Goal: Information Seeking & Learning: Find specific fact

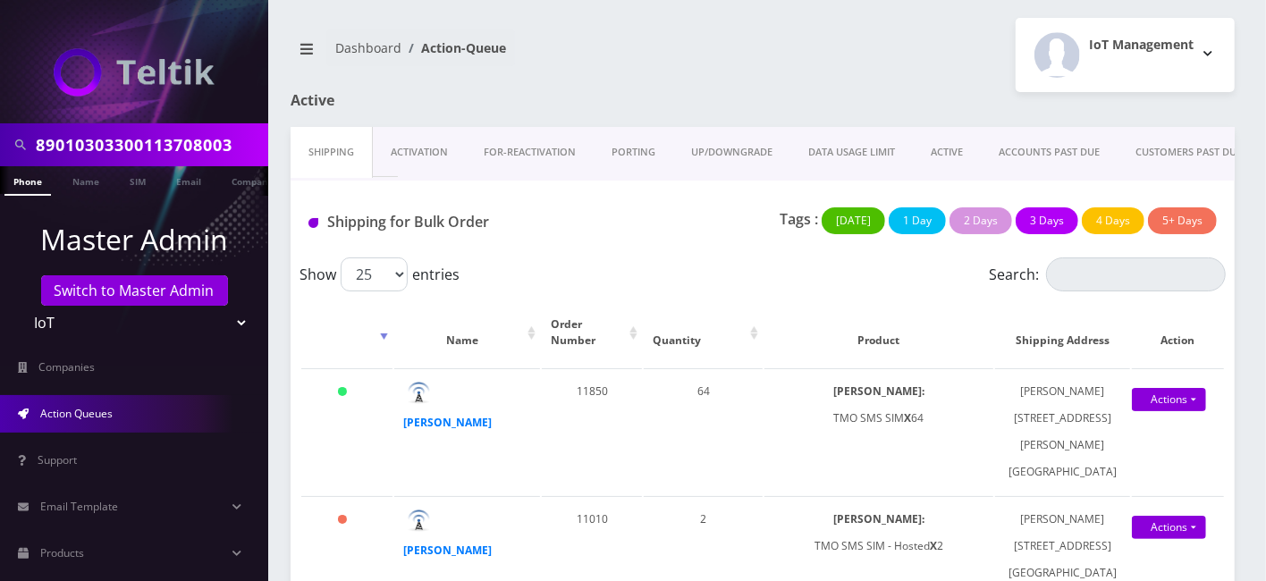
click at [123, 165] on div "89010303300113708003" at bounding box center [134, 144] width 268 height 43
click at [127, 147] on input "89010303300113708003" at bounding box center [150, 145] width 228 height 34
type input "evan kohan"
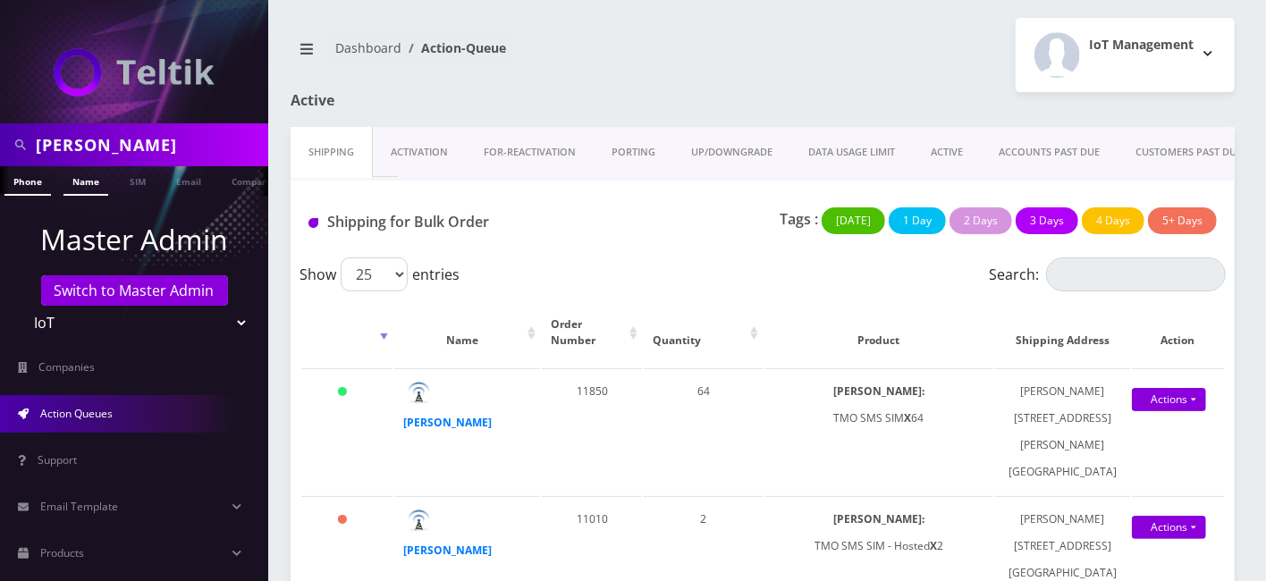
click at [79, 180] on link "Name" at bounding box center [85, 181] width 45 height 30
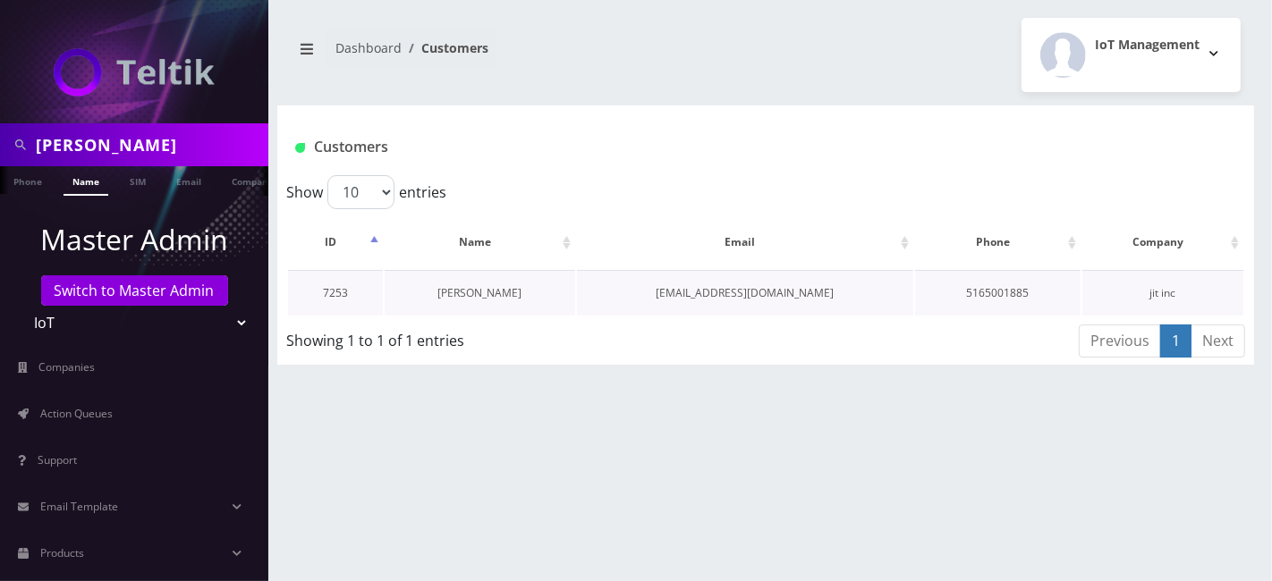
click at [480, 287] on link "evan kohanian" at bounding box center [479, 292] width 84 height 15
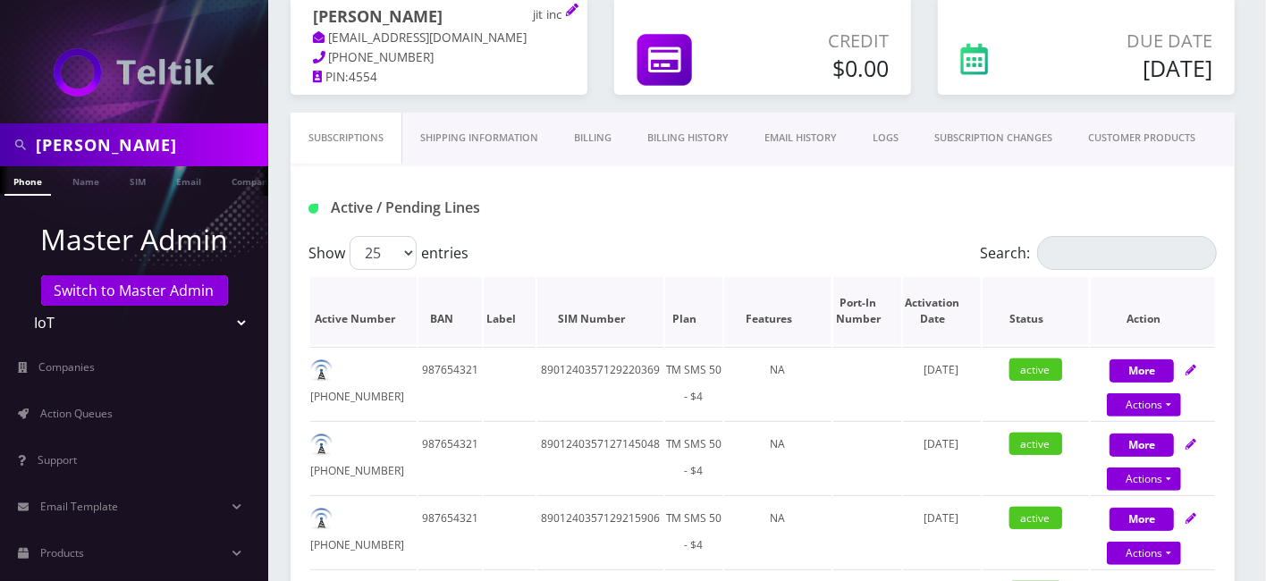
scroll to position [199, 0]
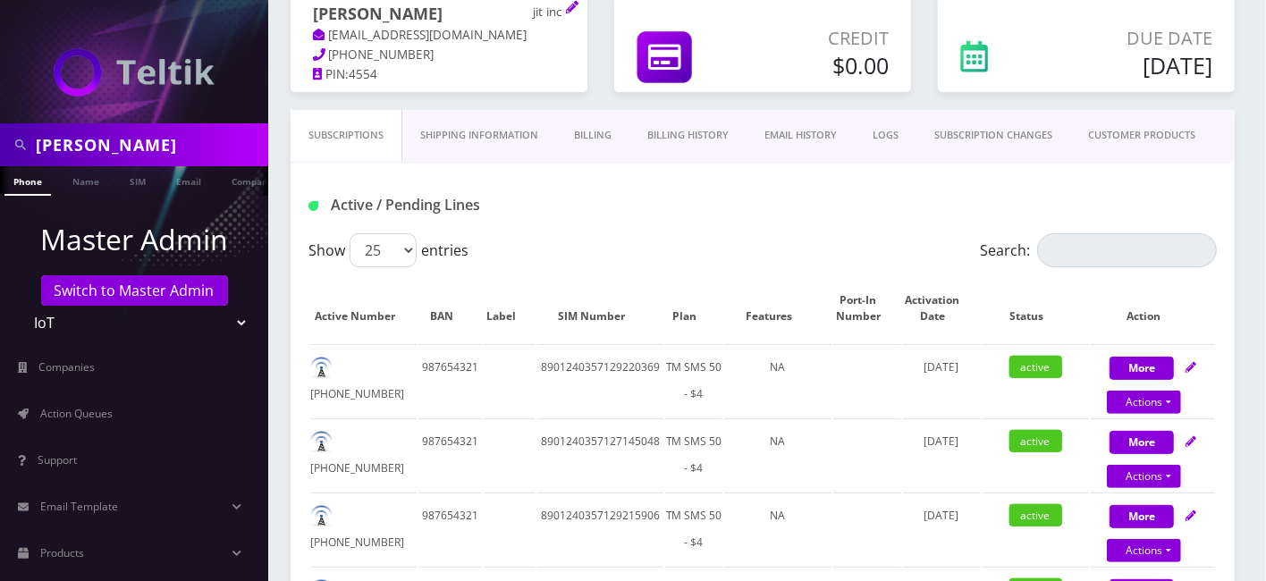
click at [127, 141] on input "evan kohan" at bounding box center [150, 145] width 228 height 34
type input "Liquid Tickets"
click at [99, 182] on link "Name" at bounding box center [85, 181] width 45 height 30
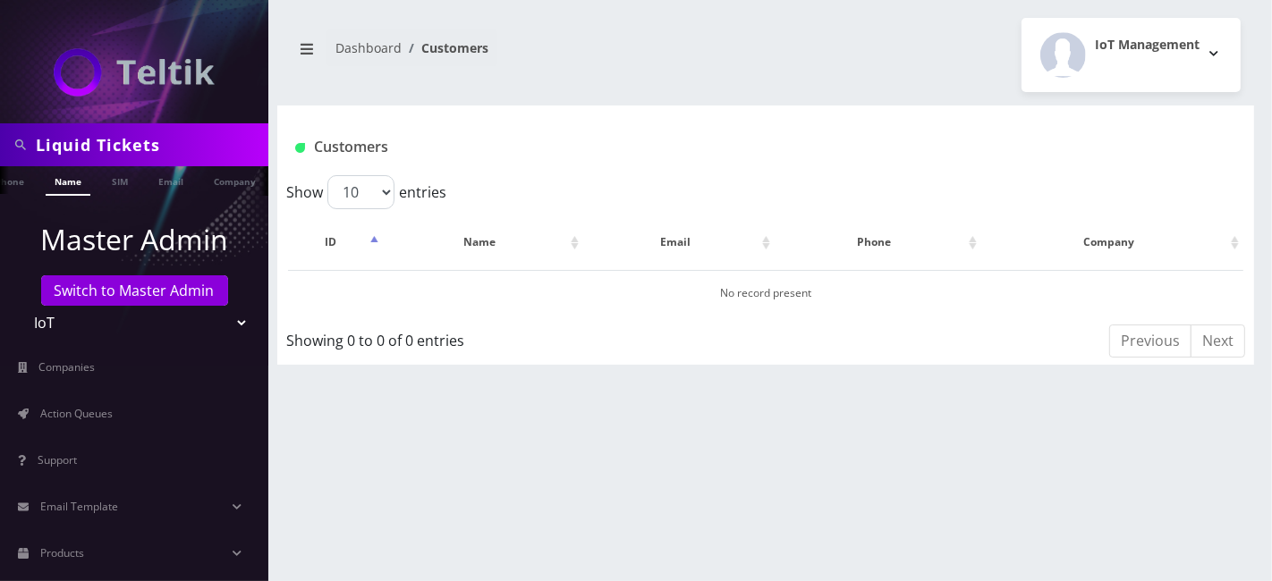
click at [250, 180] on ul at bounding box center [259, 181] width 18 height 31
drag, startPoint x: 224, startPoint y: 185, endPoint x: 179, endPoint y: 190, distance: 45.8
click at [219, 186] on ul "Phone Name SIM Email Company Customer" at bounding box center [134, 181] width 268 height 30
click at [147, 187] on link "Company" at bounding box center [170, 181] width 60 height 30
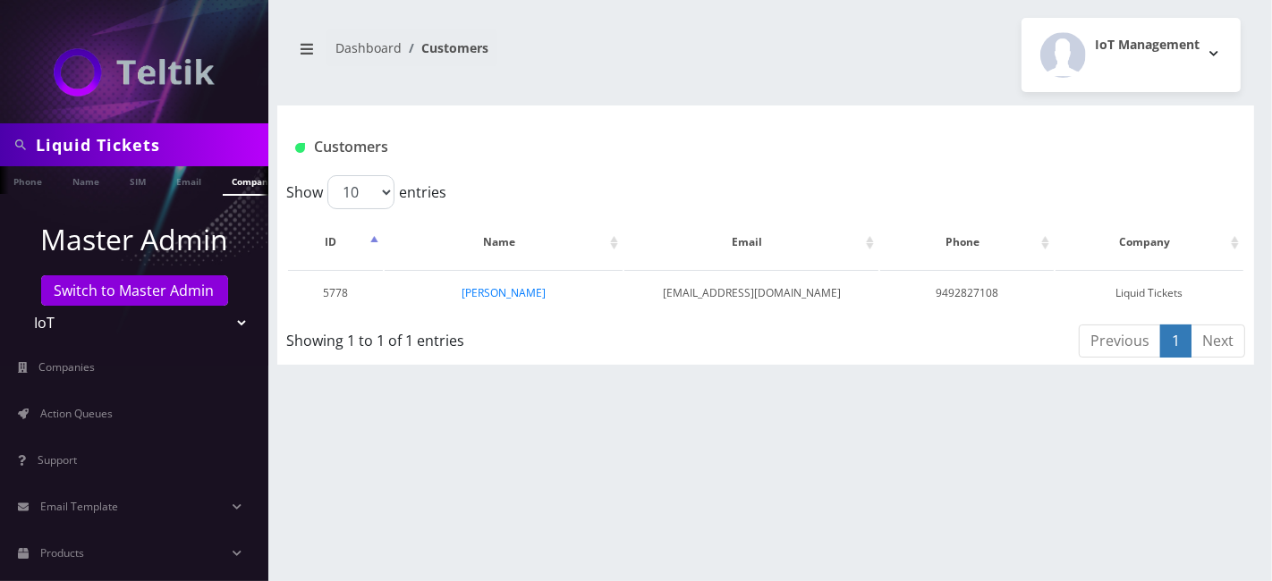
scroll to position [0, 8]
click at [520, 292] on link "[PERSON_NAME]" at bounding box center [503, 292] width 84 height 15
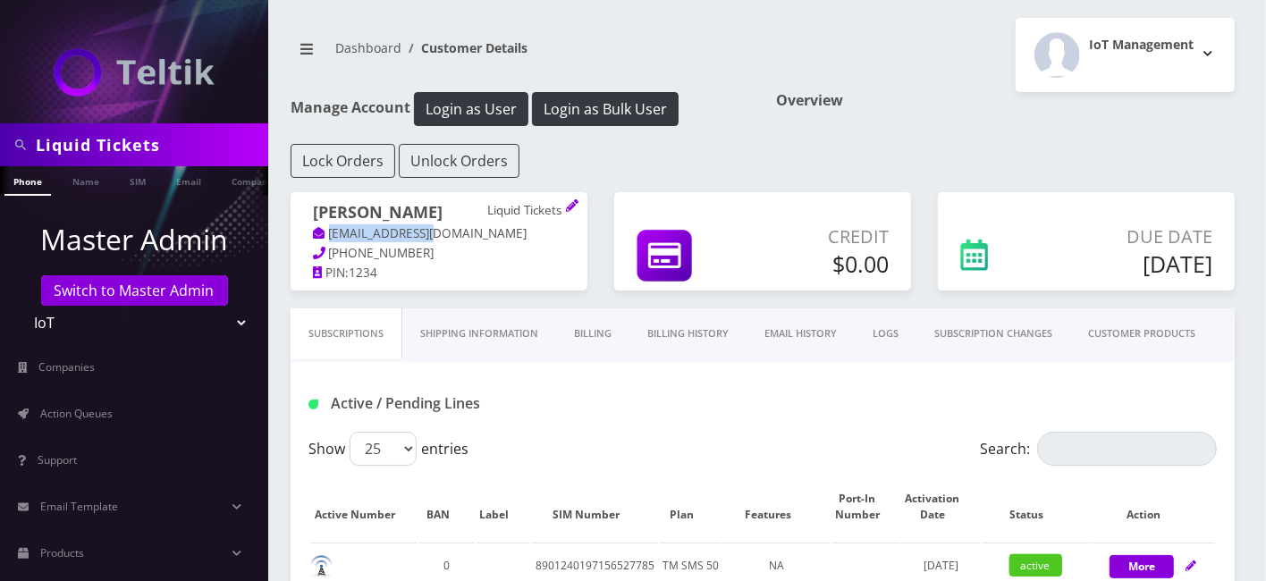
drag, startPoint x: 462, startPoint y: 238, endPoint x: 331, endPoint y: 233, distance: 131.5
click at [331, 233] on p "pbsemi@gmail.com" at bounding box center [439, 234] width 252 height 20
copy link "pbsemi@gmail.com"
click at [90, 135] on input "Liquid Tickets" at bounding box center [150, 145] width 228 height 34
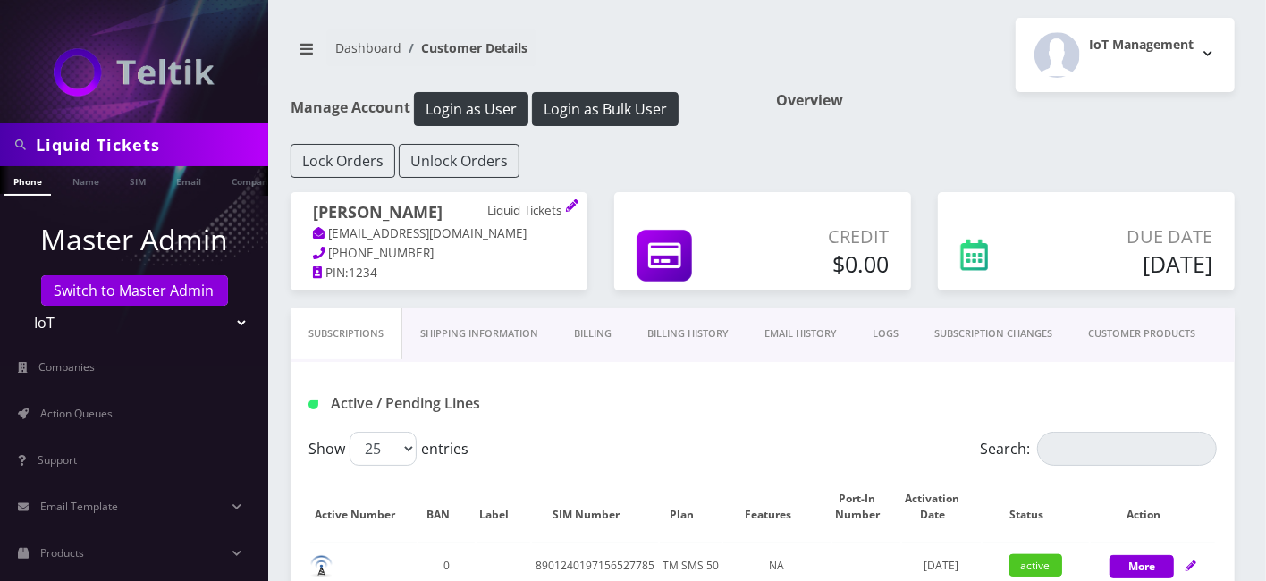
click at [90, 135] on input "Liquid Tickets" at bounding box center [150, 145] width 228 height 34
type input "intune"
click at [227, 173] on link "Company" at bounding box center [253, 181] width 60 height 30
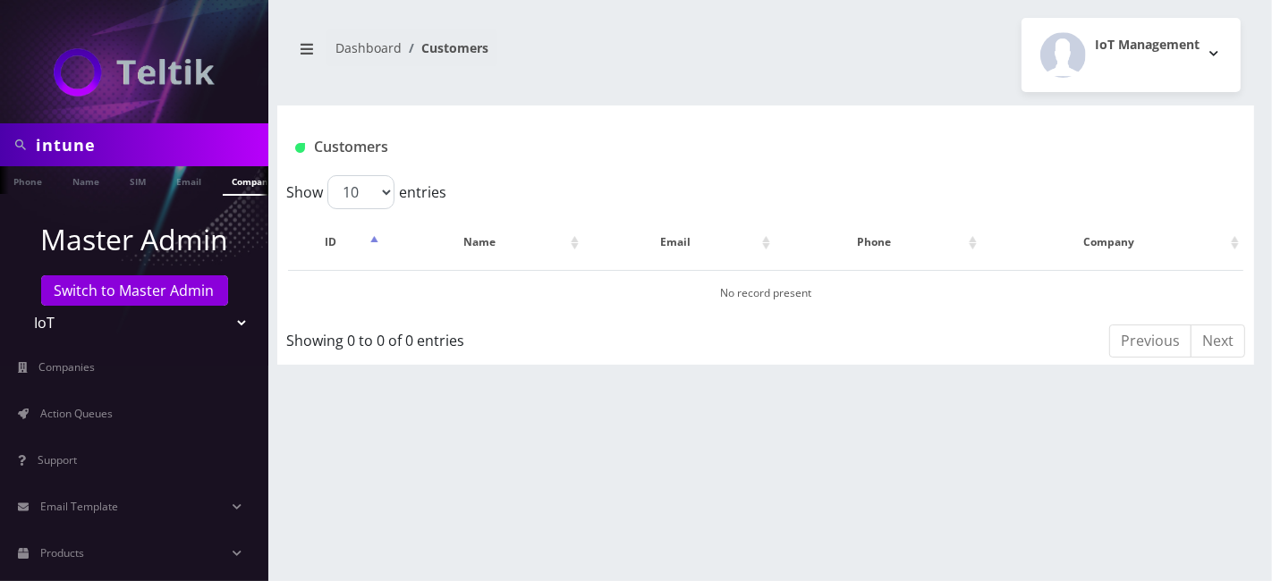
click at [57, 142] on input "intune" at bounding box center [150, 145] width 228 height 34
click at [48, 148] on input "intune" at bounding box center [150, 145] width 228 height 34
type input "in tune"
click at [207, 182] on link "Company" at bounding box center [235, 181] width 60 height 30
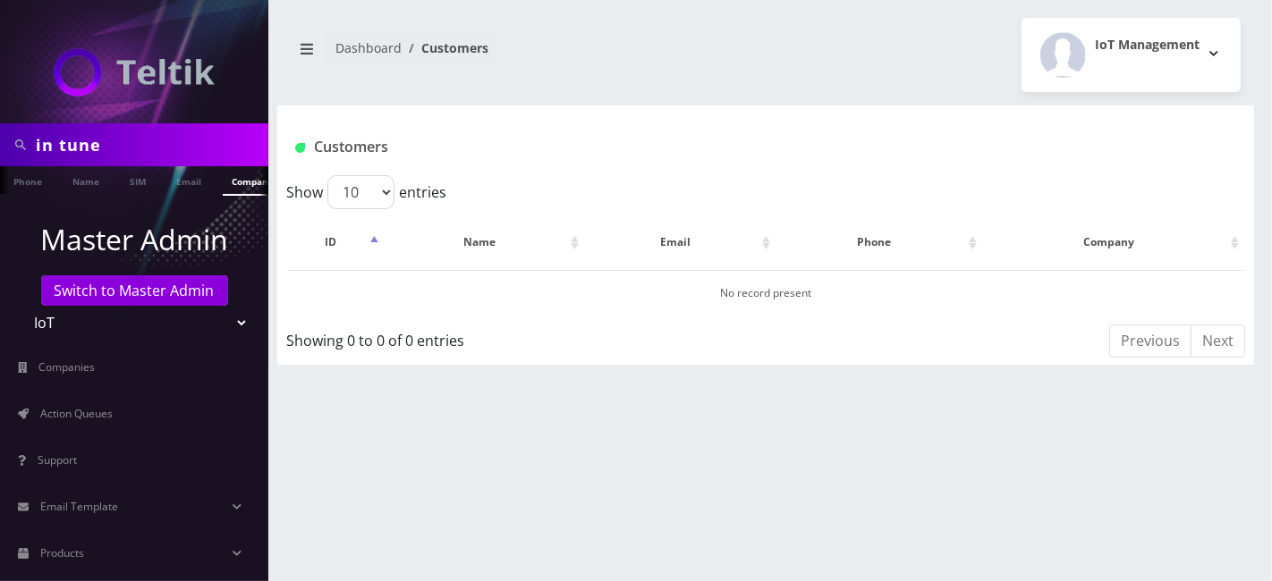
click at [66, 138] on input "in tune" at bounding box center [150, 145] width 228 height 34
click at [54, 147] on input "in tune" at bounding box center [150, 145] width 228 height 34
click at [173, 156] on input "intune" at bounding box center [150, 145] width 228 height 34
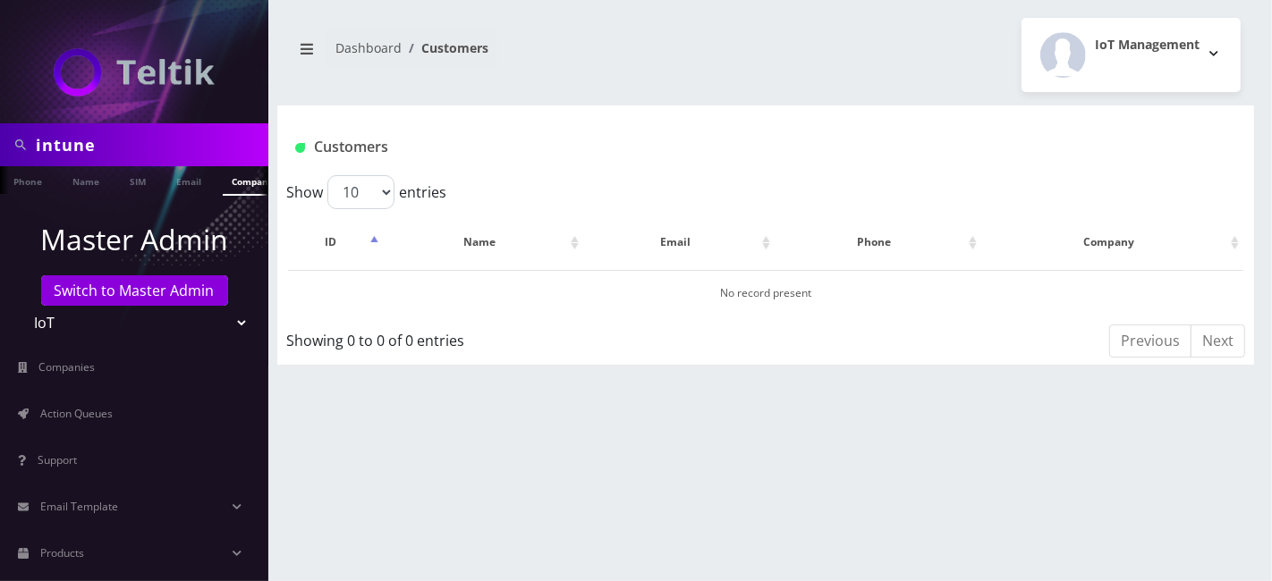
paste input "8901240357127253248"
type input "8901240357127253248"
click at [153, 182] on link "SIM" at bounding box center [138, 181] width 34 height 30
click at [242, 133] on input "8901240357127253248" at bounding box center [150, 145] width 228 height 34
click at [234, 143] on input "8901240357127253248" at bounding box center [150, 145] width 228 height 34
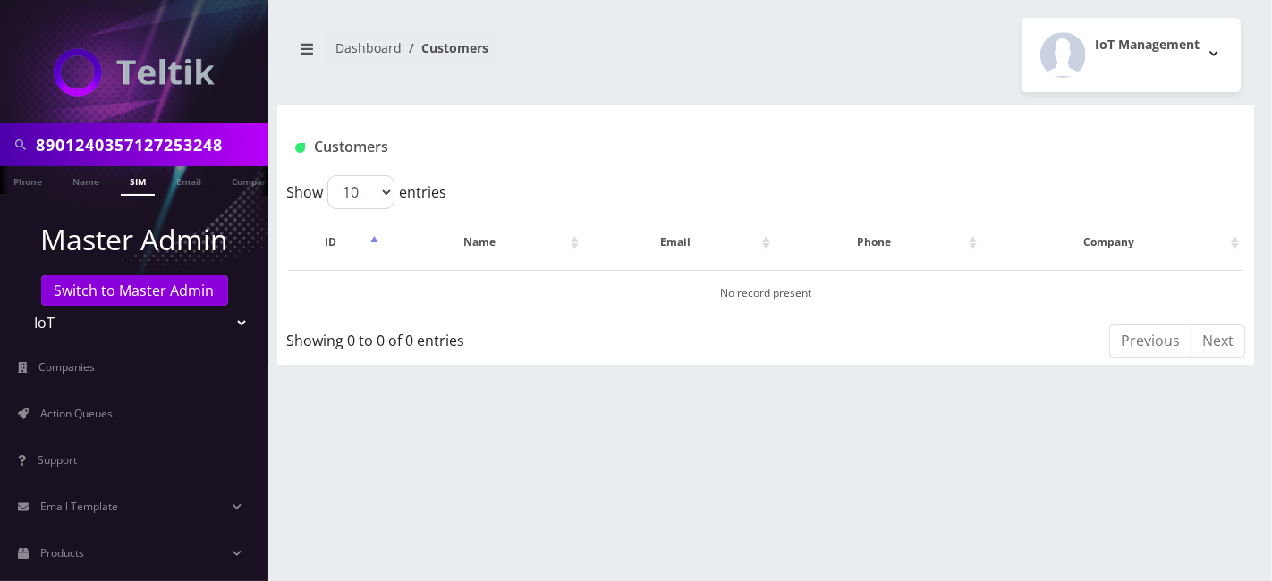
click at [141, 141] on input "8901240357127253248" at bounding box center [150, 145] width 228 height 34
click at [139, 145] on input "8901240357127253248" at bounding box center [150, 145] width 228 height 34
type input "ludlow"
click at [241, 179] on link "Company" at bounding box center [253, 181] width 60 height 30
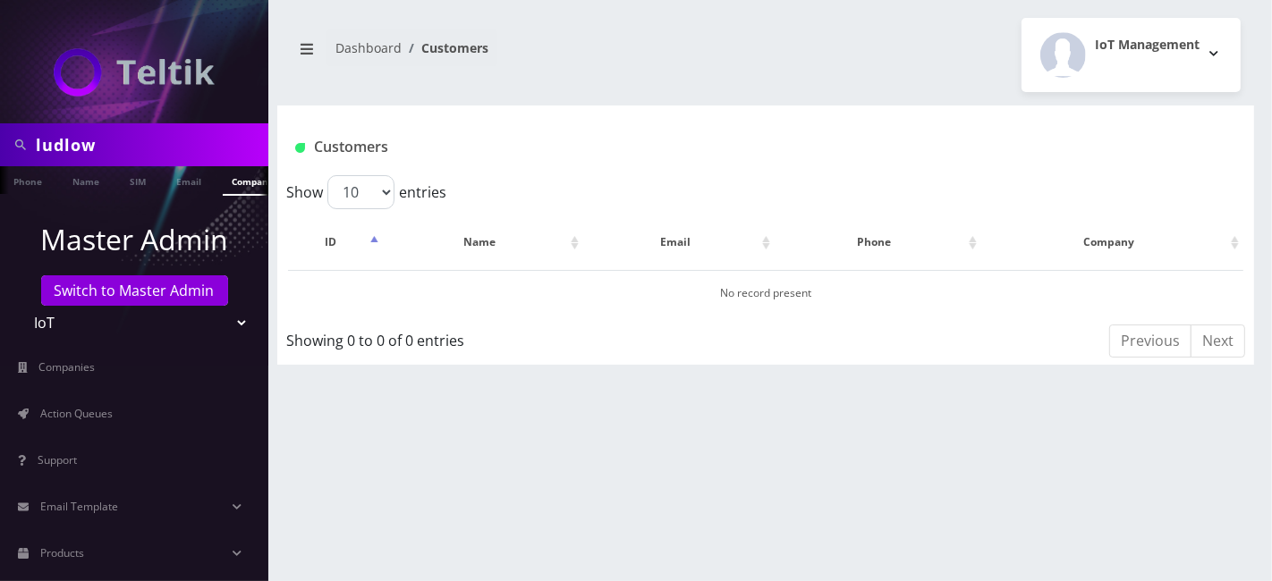
scroll to position [0, 8]
click at [163, 158] on input "ludlow" at bounding box center [150, 145] width 228 height 34
type input "a"
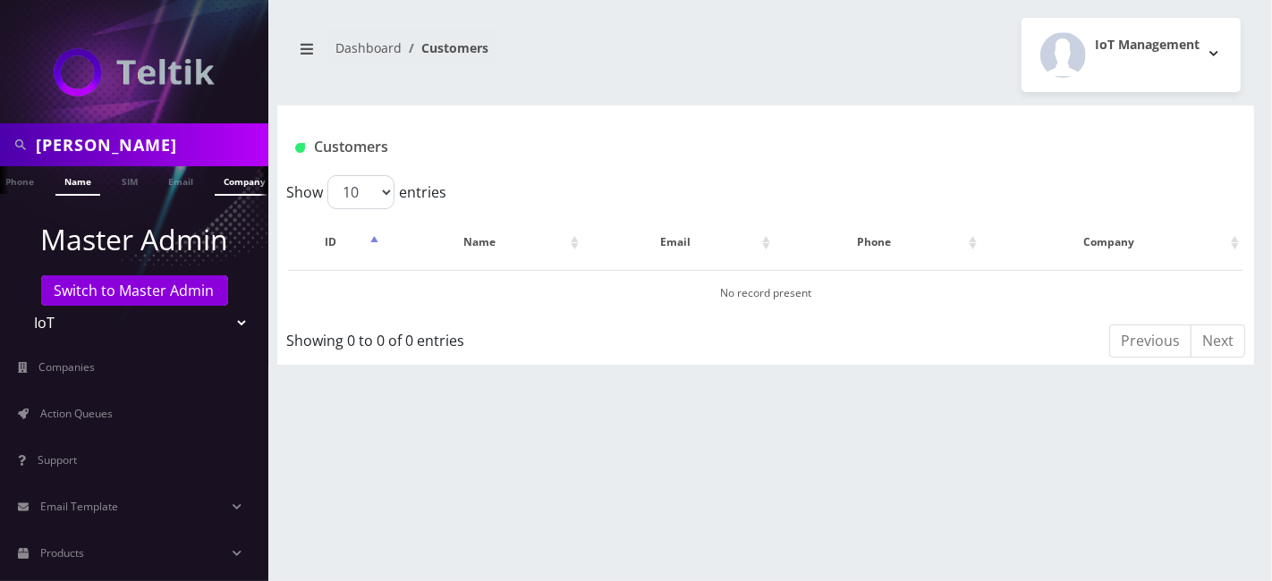
type input "[PERSON_NAME]"
click at [49, 191] on ul "Phone Name SIM Email Company Customer" at bounding box center [134, 181] width 268 height 30
click at [66, 182] on link "Name" at bounding box center [77, 181] width 45 height 30
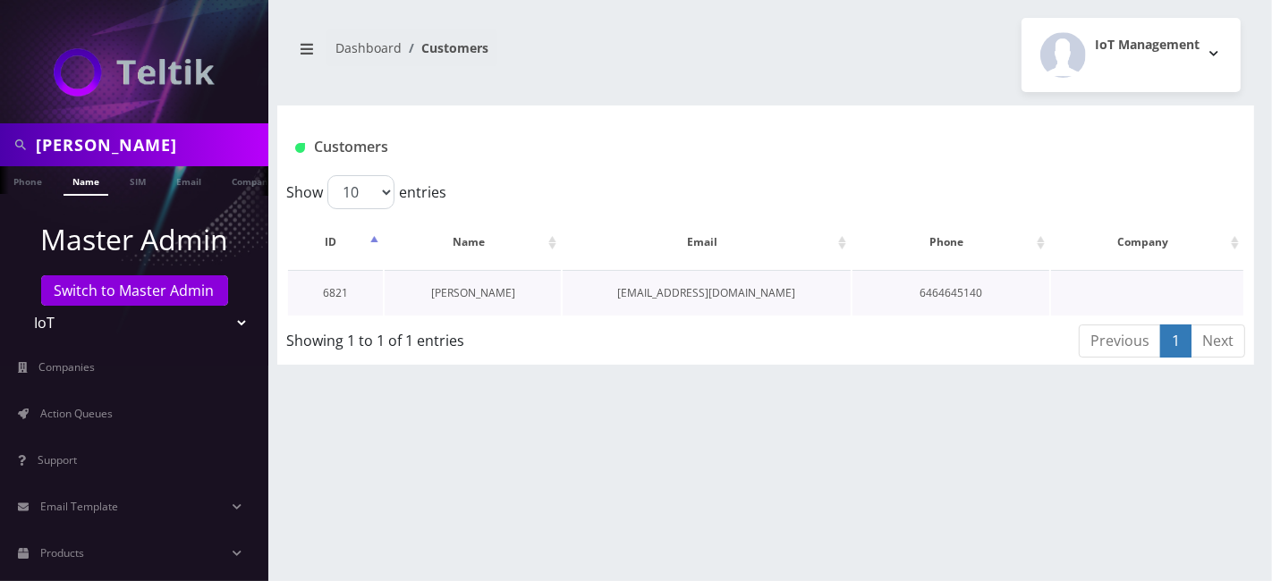
click at [460, 292] on link "[PERSON_NAME]" at bounding box center [473, 292] width 84 height 15
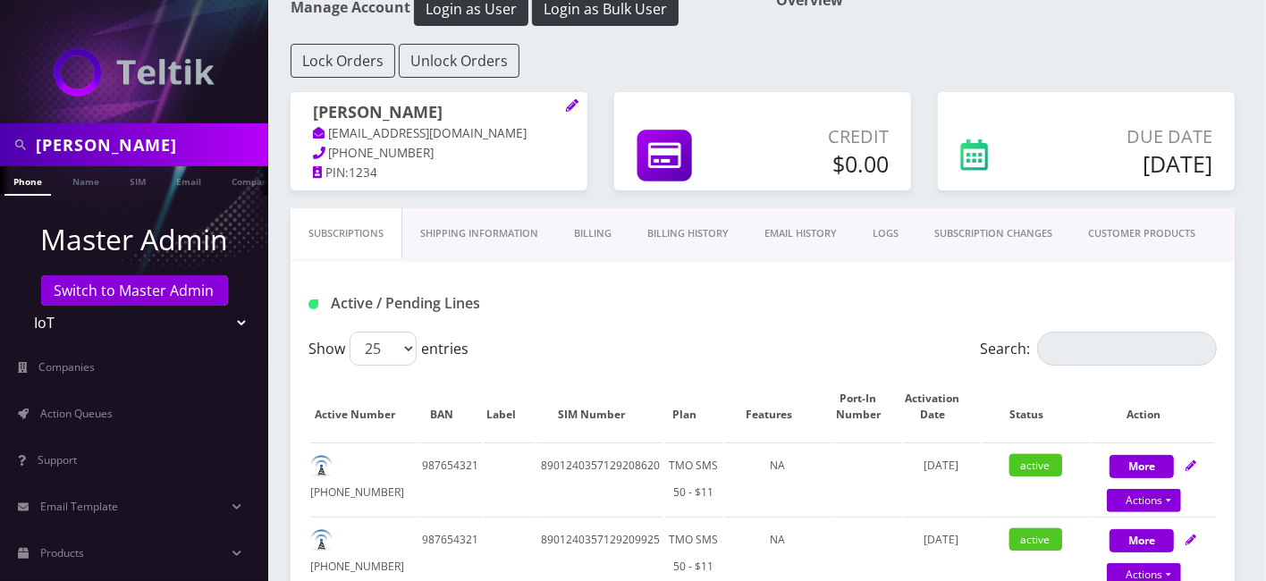
scroll to position [99, 0]
click at [589, 461] on td "8901240357129208620" at bounding box center [600, 480] width 126 height 72
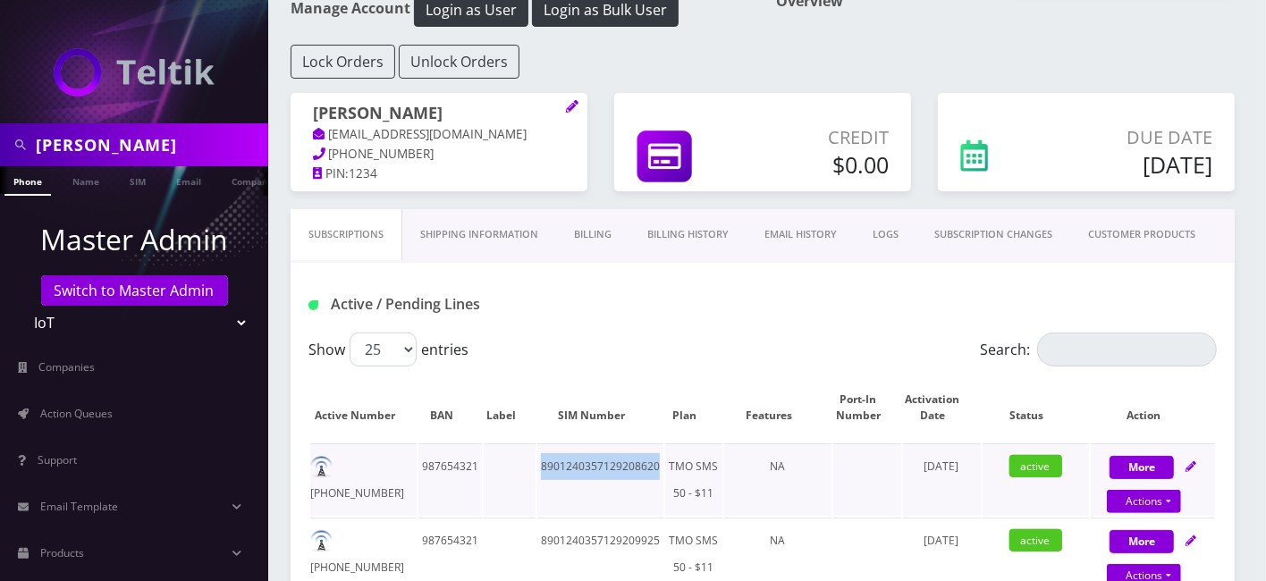
click at [589, 461] on td "8901240357129208620" at bounding box center [600, 480] width 126 height 72
copy td "8901240357129208620"
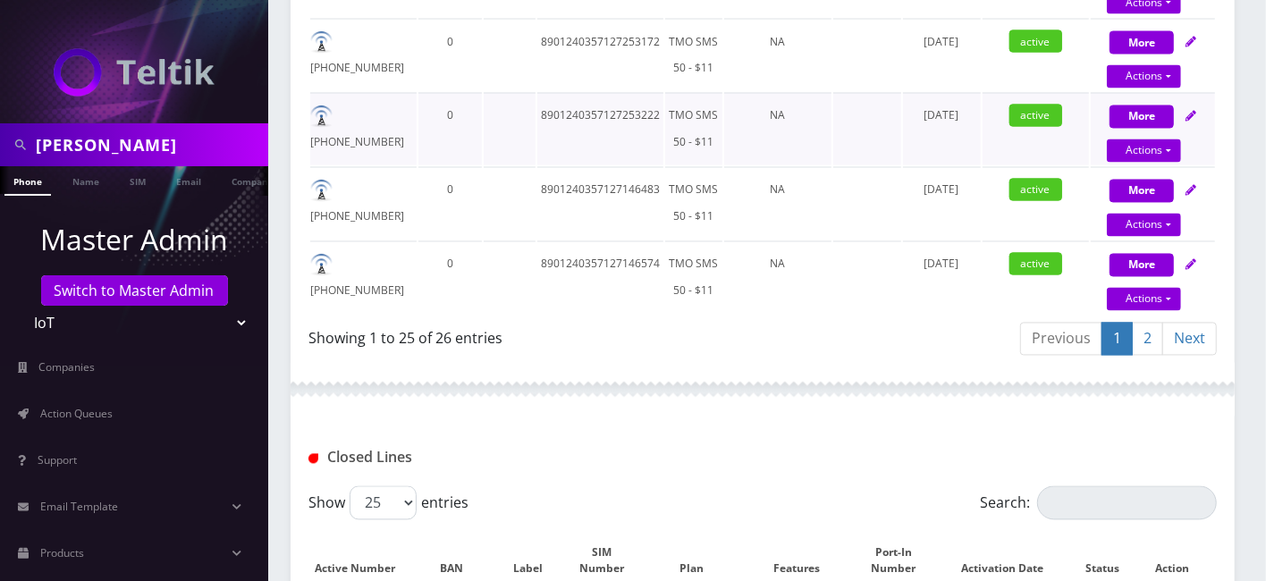
scroll to position [1977, 0]
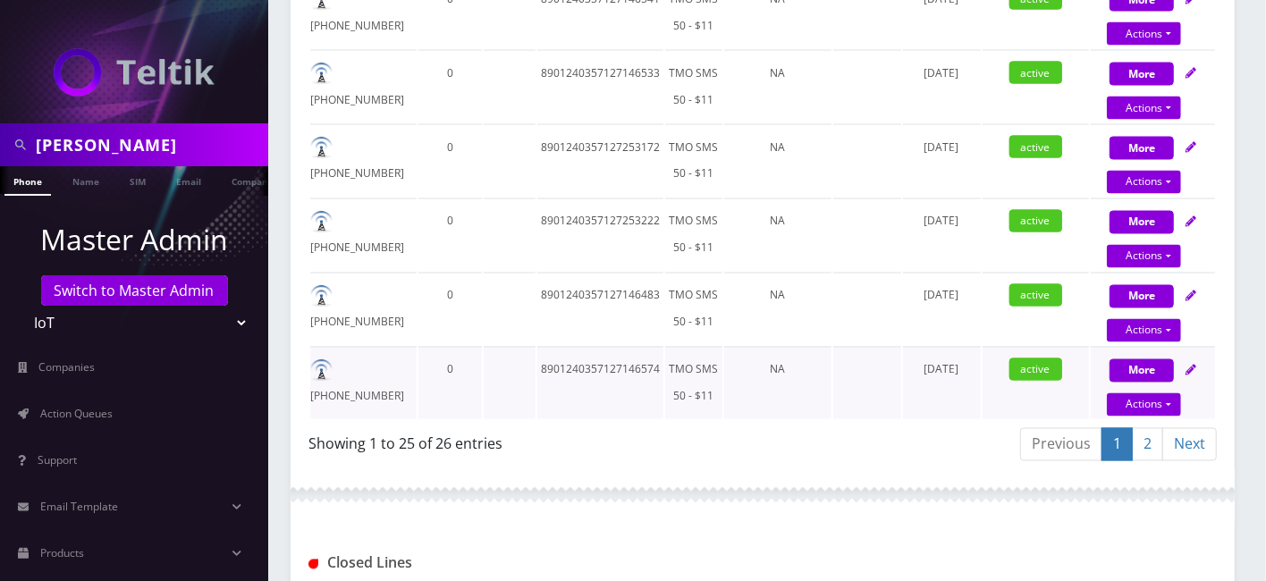
click at [618, 347] on td "8901240357127146574" at bounding box center [600, 383] width 126 height 72
copy td "8901240357127146574"
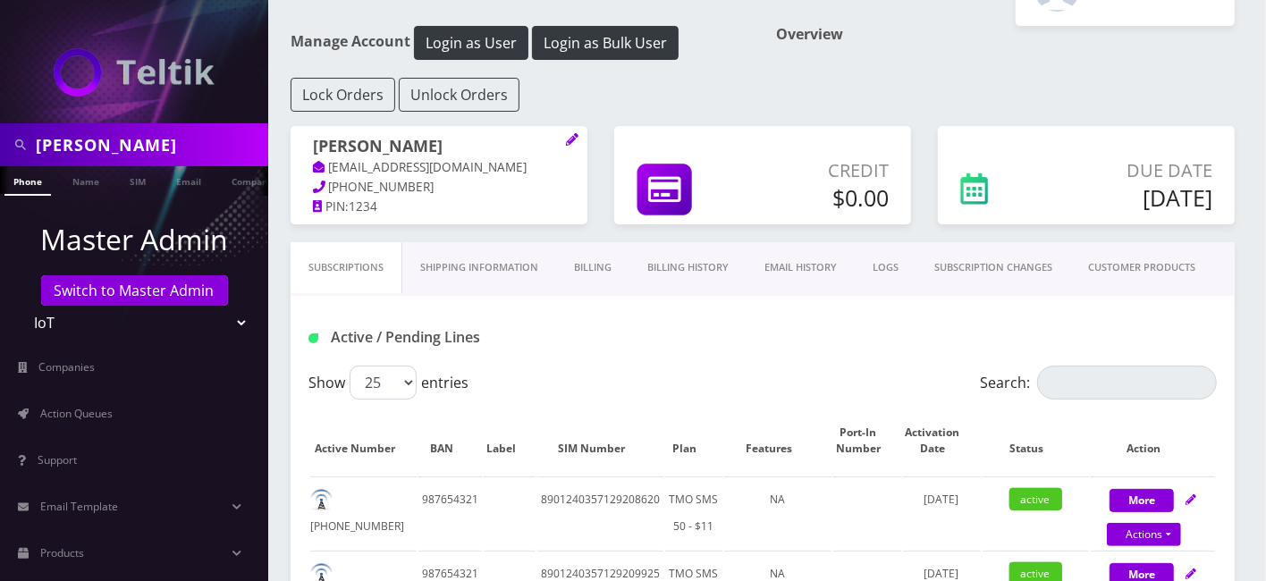
scroll to position [0, 0]
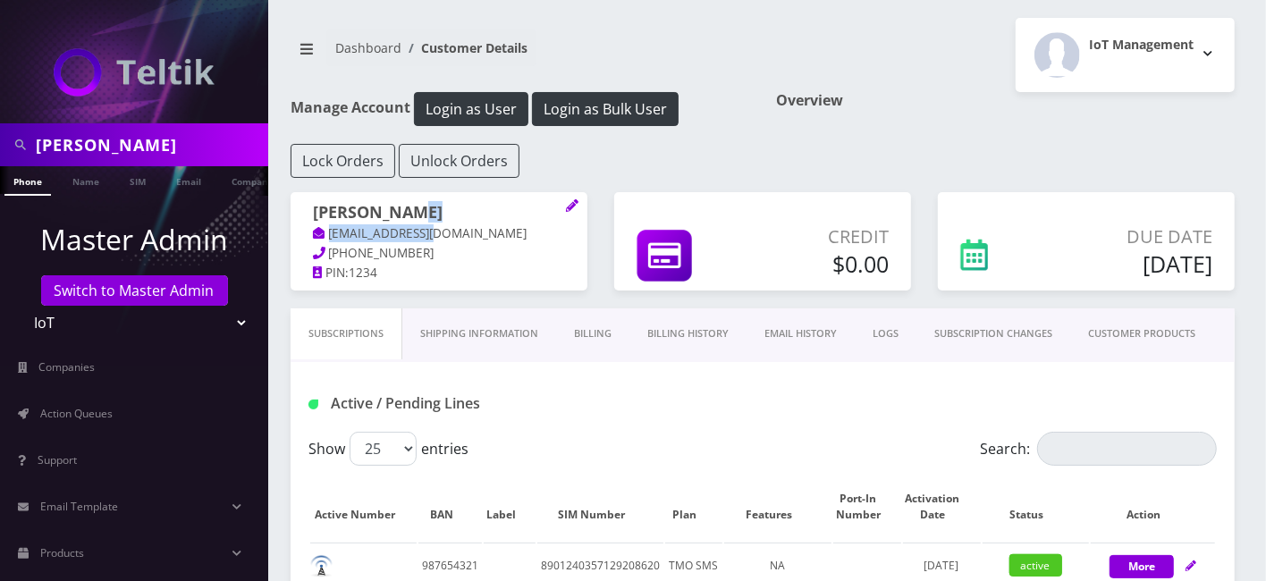
drag, startPoint x: 435, startPoint y: 218, endPoint x: 441, endPoint y: 234, distance: 17.3
click at [441, 234] on span "[PERSON_NAME] [EMAIL_ADDRESS][DOMAIN_NAME]" at bounding box center [439, 223] width 252 height 41
copy span "[EMAIL_ADDRESS][DOMAIN_NAME]"
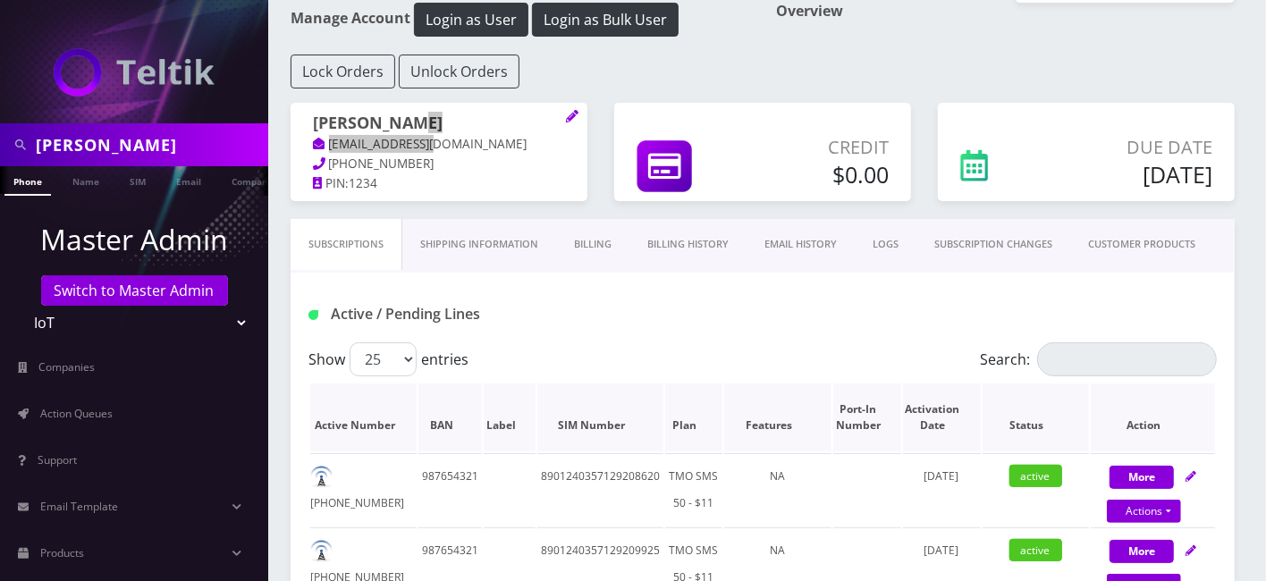
scroll to position [199, 0]
